Goal: Find specific page/section: Find specific page/section

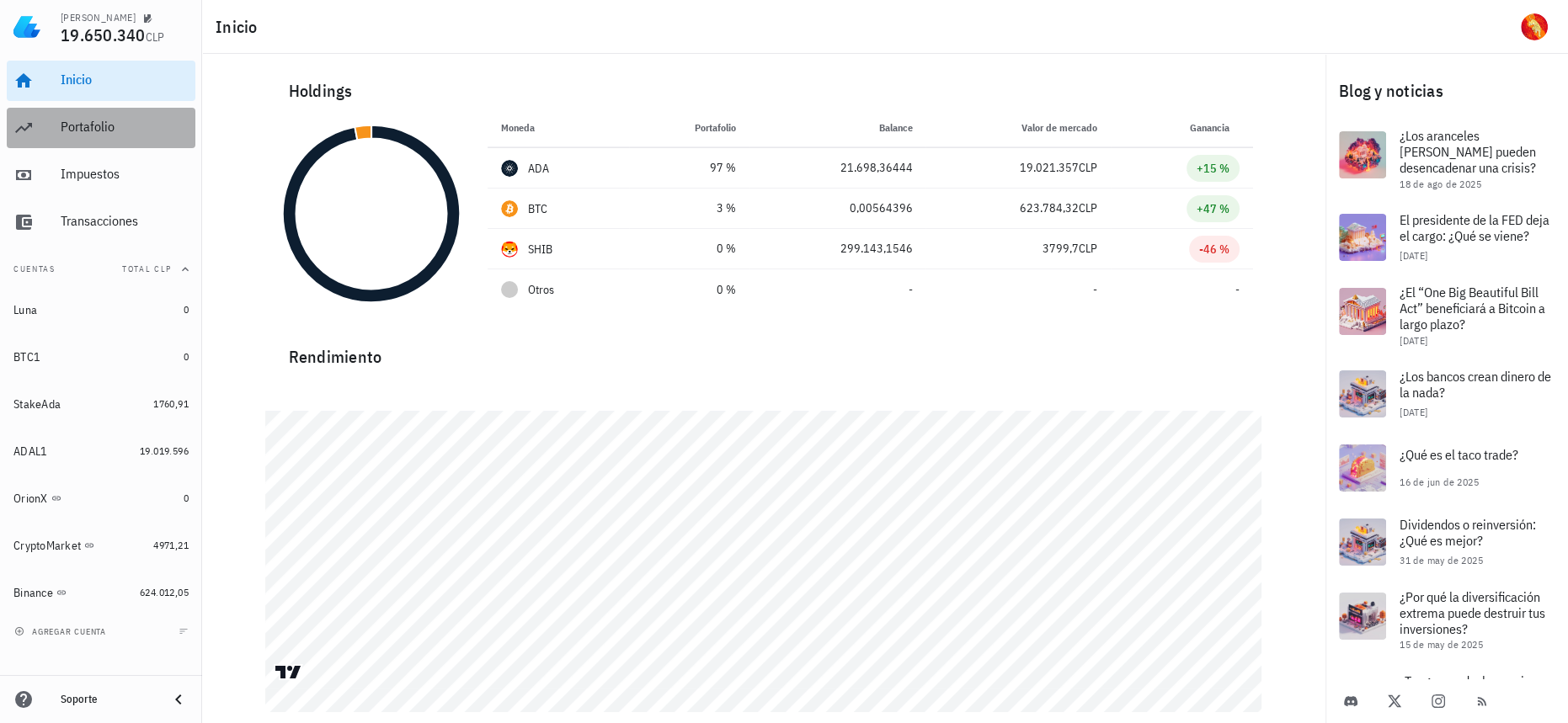
click at [148, 134] on div "Portafolio" at bounding box center [124, 127] width 128 height 16
click at [110, 123] on div "Portafolio" at bounding box center [124, 127] width 128 height 16
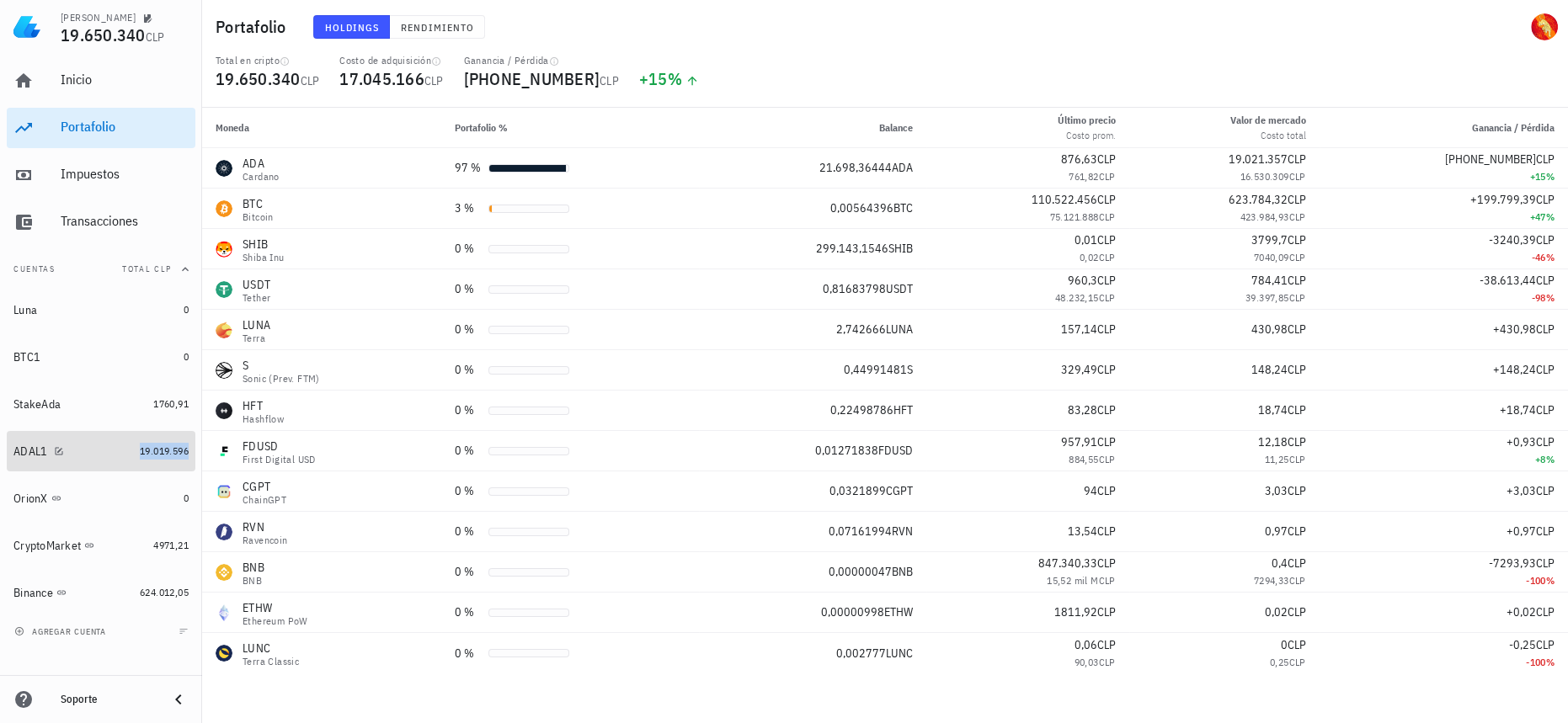
click at [143, 453] on span "19.019.596" at bounding box center [164, 450] width 49 height 13
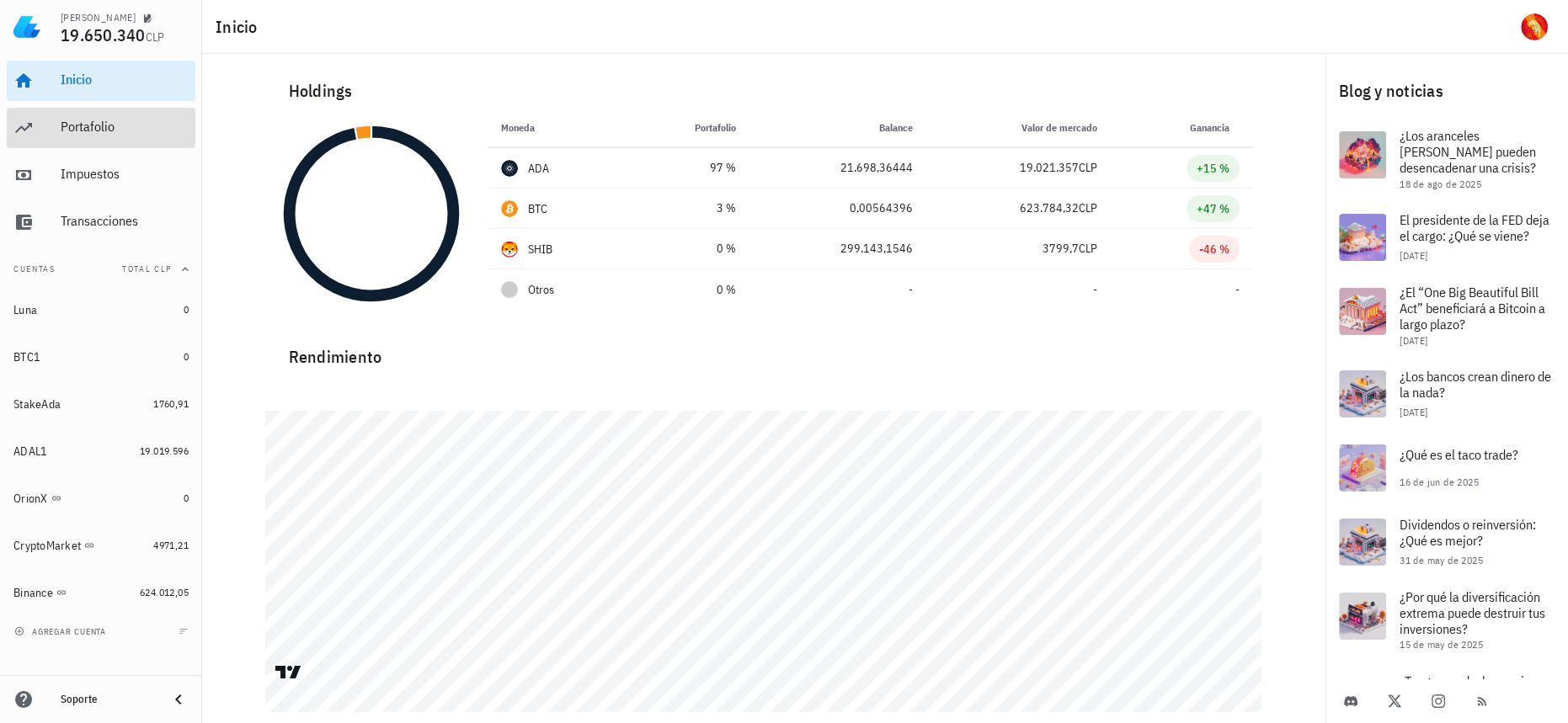
click at [103, 139] on div "Portafolio" at bounding box center [124, 127] width 128 height 38
